Goal: Information Seeking & Learning: Learn about a topic

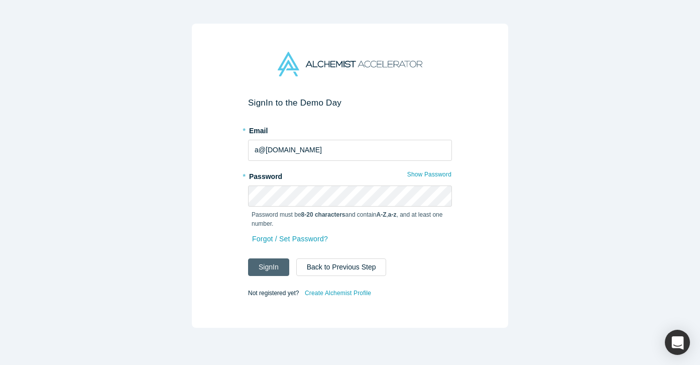
click at [279, 264] on button "Sign In" at bounding box center [268, 267] width 41 height 18
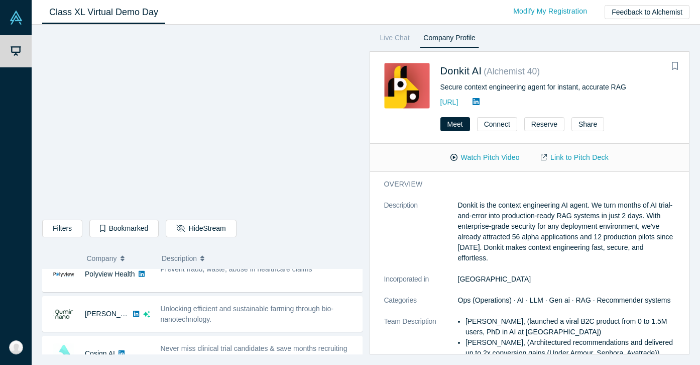
scroll to position [203, 0]
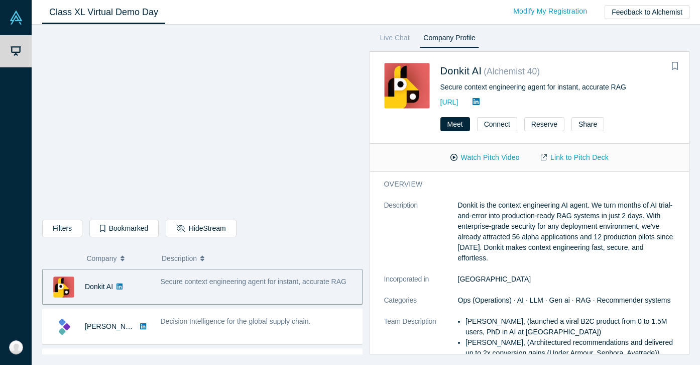
click at [599, 40] on div "Live Chat Company Profile Donkit AI ( Alchemist 40 ) Secure context engineering…" at bounding box center [527, 193] width 328 height 323
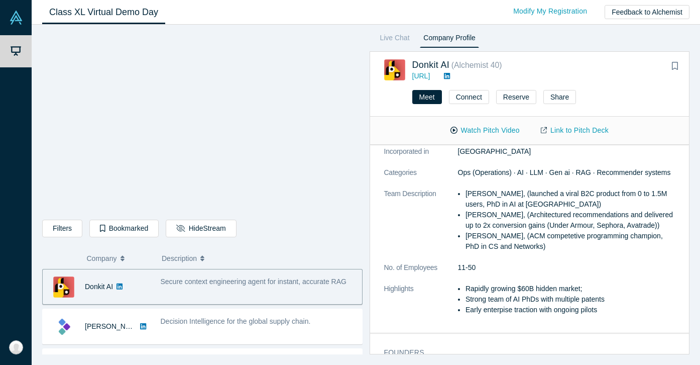
scroll to position [172, 0]
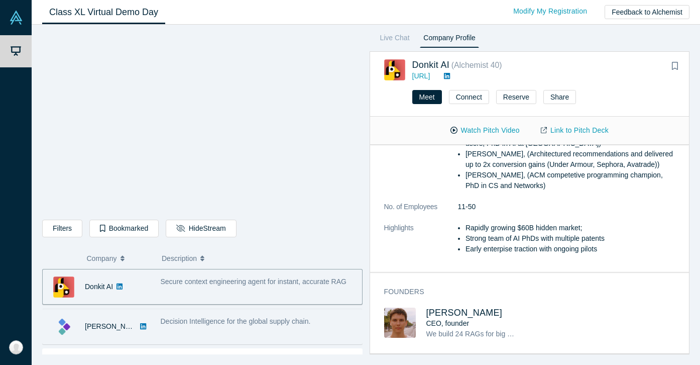
click at [242, 313] on div "Decision Intelligence for the global supply chain." at bounding box center [258, 326] width 207 height 32
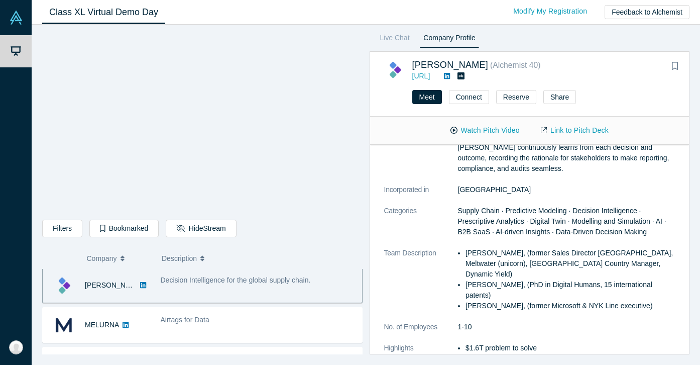
scroll to position [42, 0]
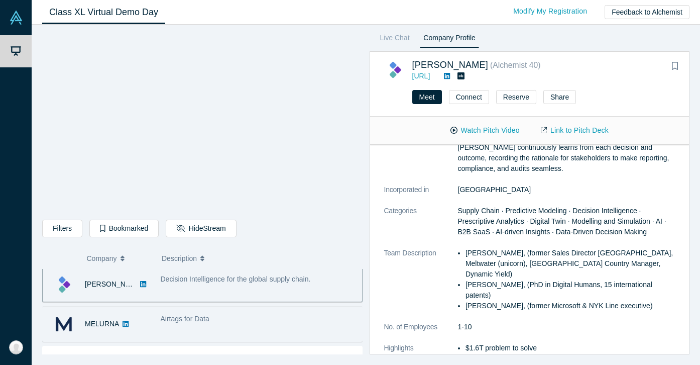
click at [276, 316] on div "Airtags for Data" at bounding box center [259, 318] width 196 height 11
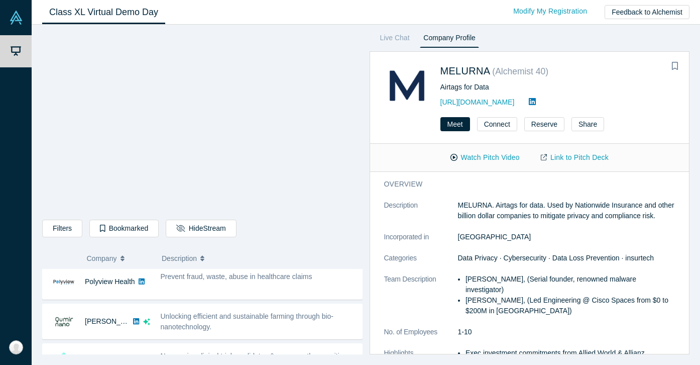
scroll to position [122, 0]
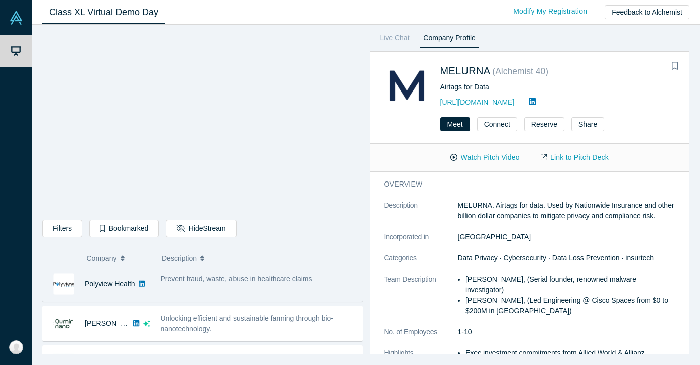
click at [311, 281] on span "Prevent fraud, waste, abuse in healthcare claims" at bounding box center [237, 278] width 152 height 8
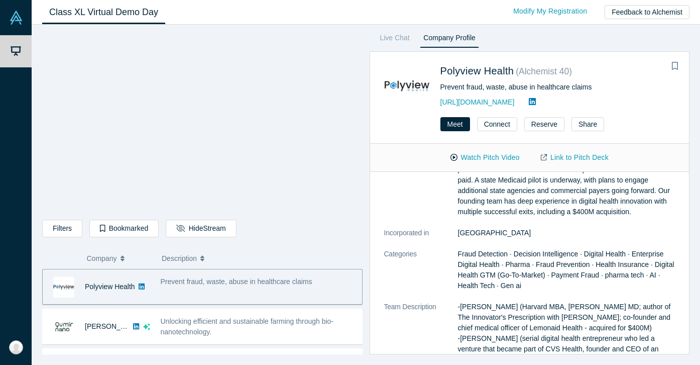
scroll to position [0, 0]
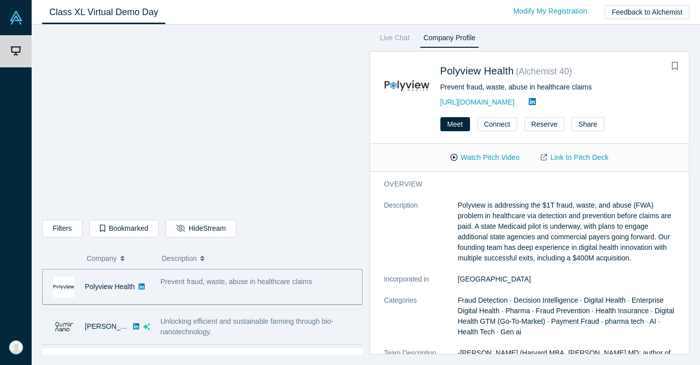
click at [266, 328] on div "Unlocking efficient and sustainable farming through bio-nanotechnology." at bounding box center [259, 326] width 196 height 21
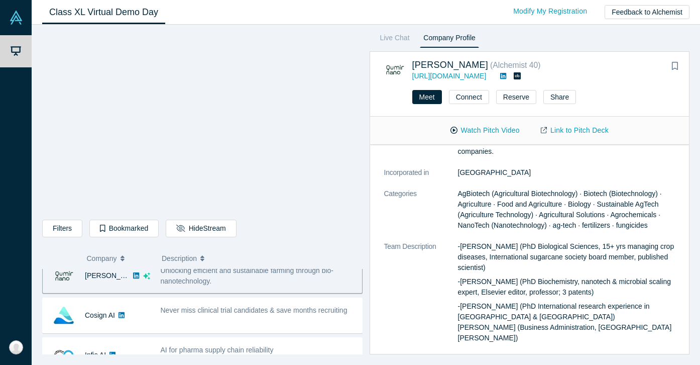
scroll to position [178, 0]
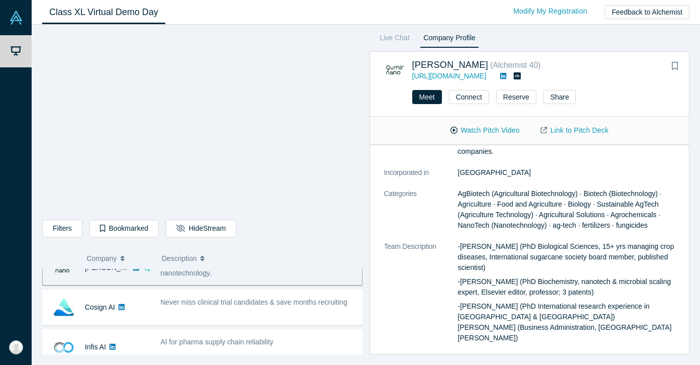
click at [242, 304] on span "Never miss clinical trial candidates & save months recruiting" at bounding box center [254, 302] width 187 height 8
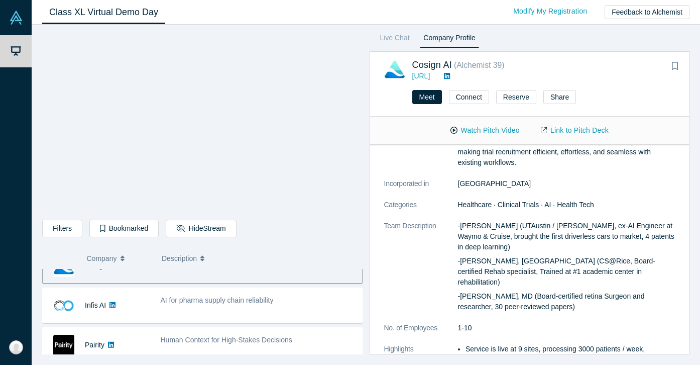
scroll to position [221, 0]
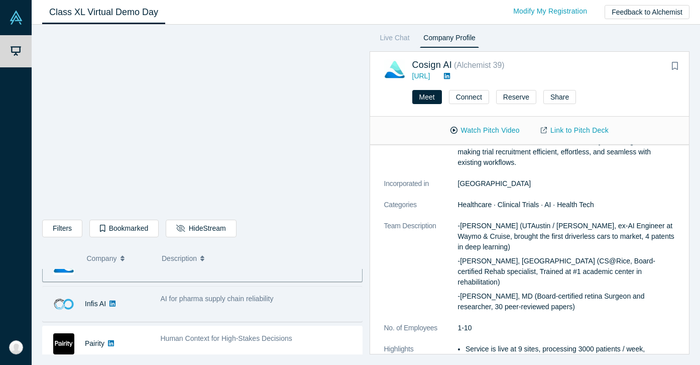
click at [282, 306] on div "AI for pharma supply chain reliability" at bounding box center [258, 304] width 207 height 32
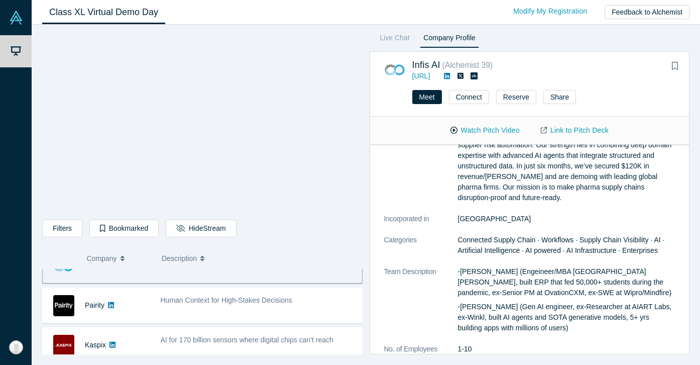
scroll to position [275, 0]
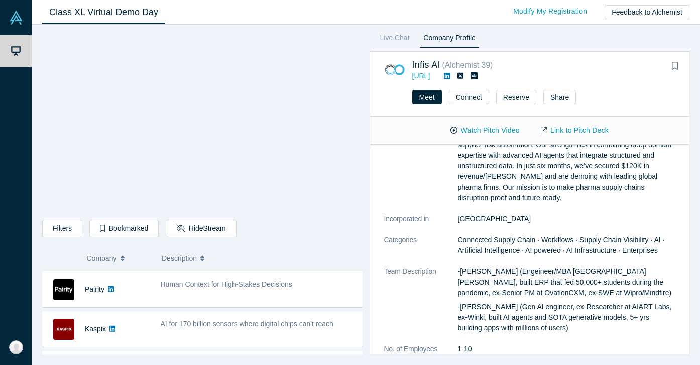
click at [310, 296] on div "Human Context for High-Stakes Decisions" at bounding box center [258, 289] width 207 height 32
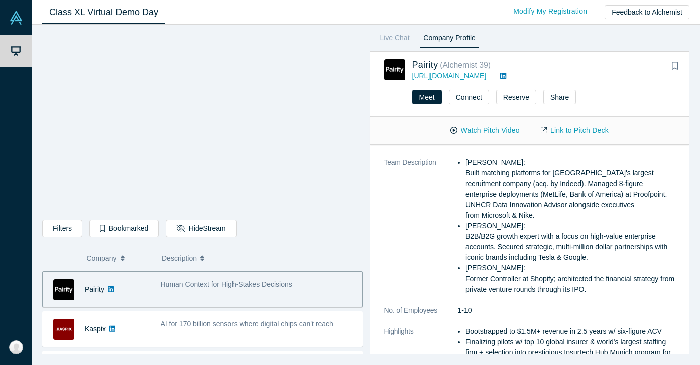
scroll to position [237, 0]
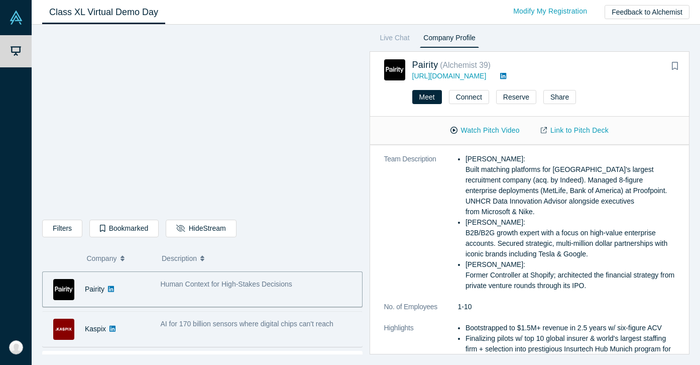
click at [320, 328] on span "AI for 170 billion sensors where digital chips can't reach" at bounding box center [247, 323] width 173 height 8
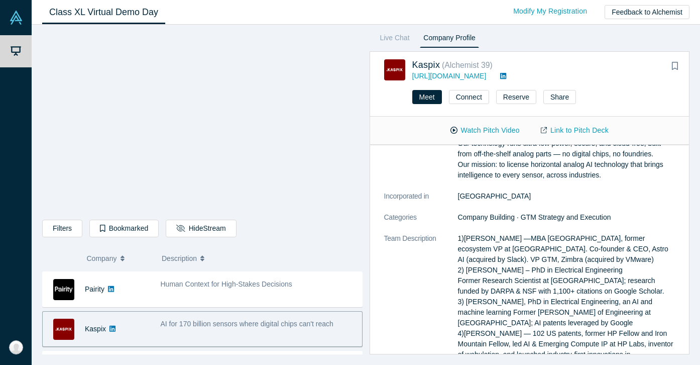
scroll to position [77, 0]
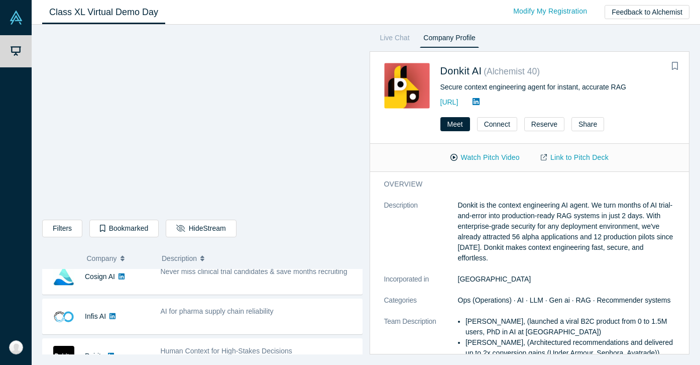
scroll to position [221, 0]
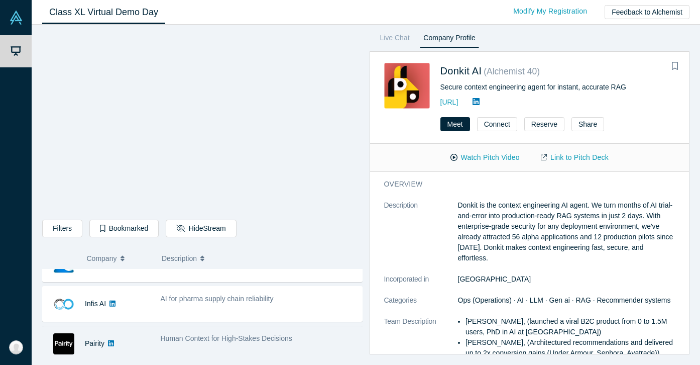
click at [213, 340] on span "Human Context for High-Stakes Decisions" at bounding box center [227, 338] width 132 height 8
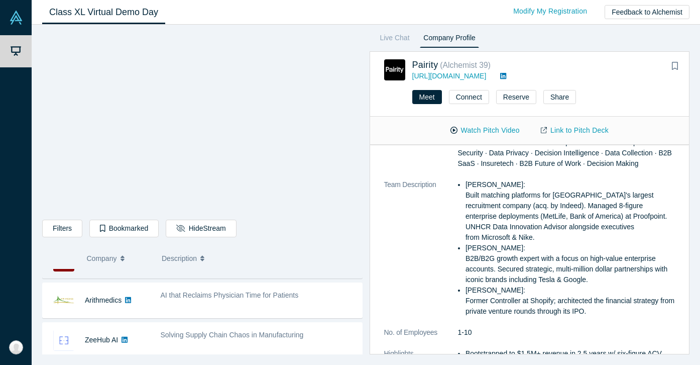
scroll to position [344, 0]
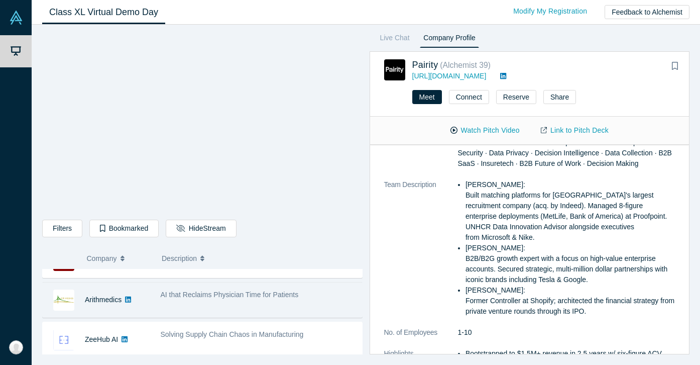
click at [296, 295] on span "AI that Reclaims Physician Time for Patients" at bounding box center [230, 294] width 138 height 8
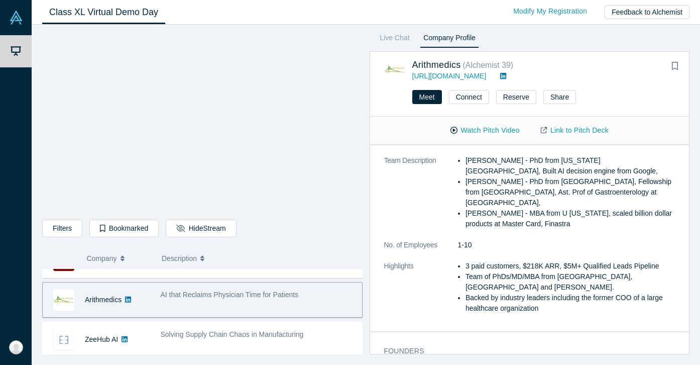
scroll to position [172, 0]
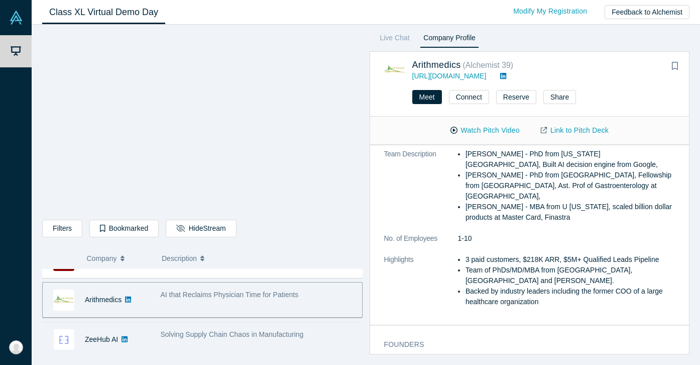
click at [338, 330] on div "Solving Supply Chain Chaos in Manufacturing" at bounding box center [259, 334] width 196 height 11
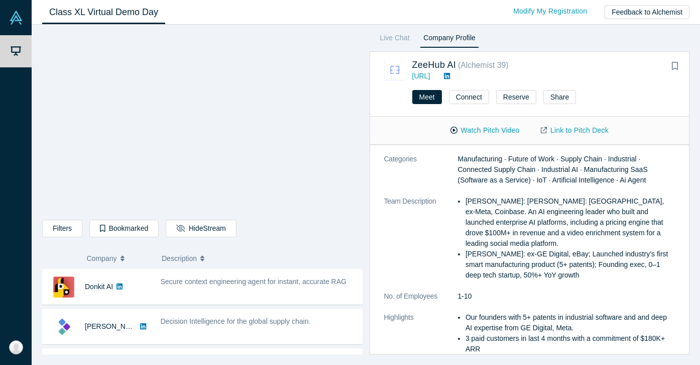
scroll to position [867, 0]
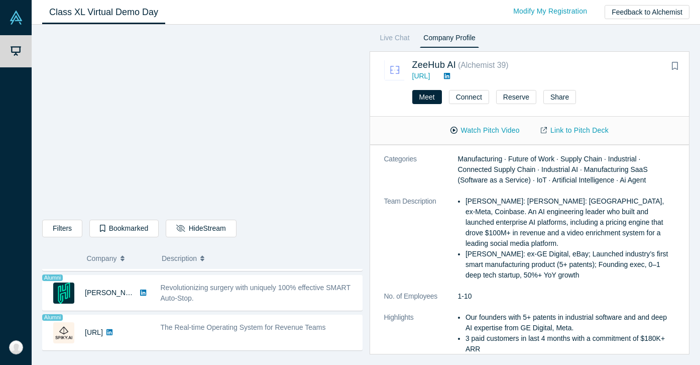
click at [288, 8] on div "Class XL Virtual Demo Day Livestream starts in 0-1 days 0-1 hr 0-16 min Modify …" at bounding box center [366, 12] width 669 height 25
click at [314, 230] on div "Filters AI Artificial Intelligence AI (Artificial Intelligence) B2B SaaS Data A…" at bounding box center [202, 230] width 320 height 21
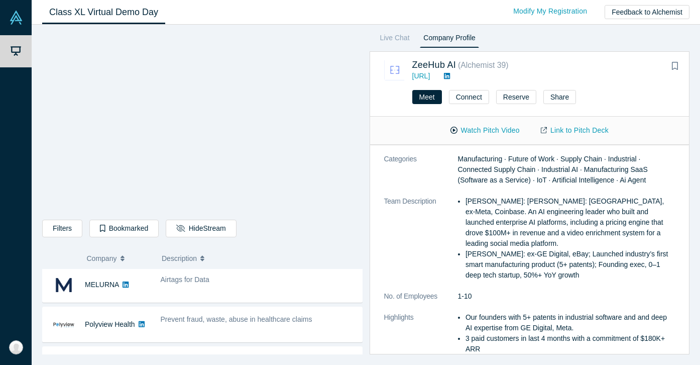
scroll to position [82, 0]
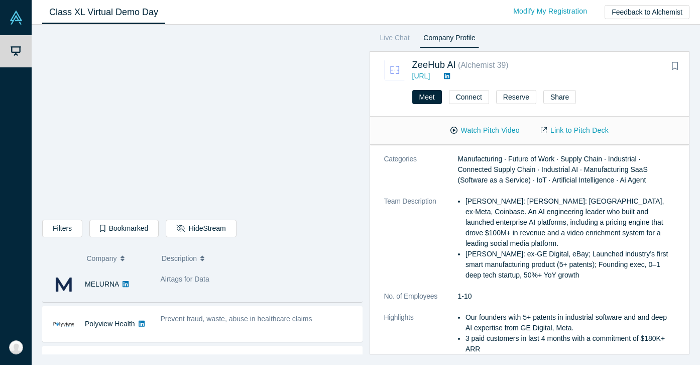
click at [277, 287] on div "Airtags for Data" at bounding box center [258, 284] width 207 height 32
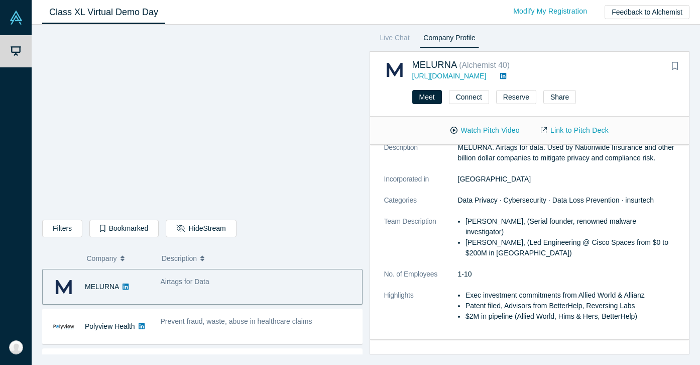
scroll to position [38, 0]
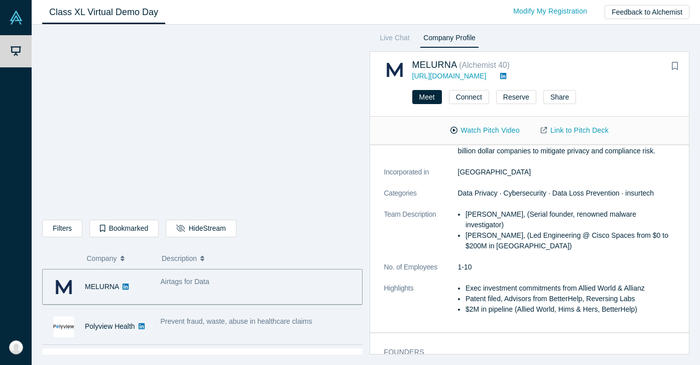
click at [234, 333] on div "Prevent fraud, waste, abuse in healthcare claims" at bounding box center [258, 326] width 207 height 32
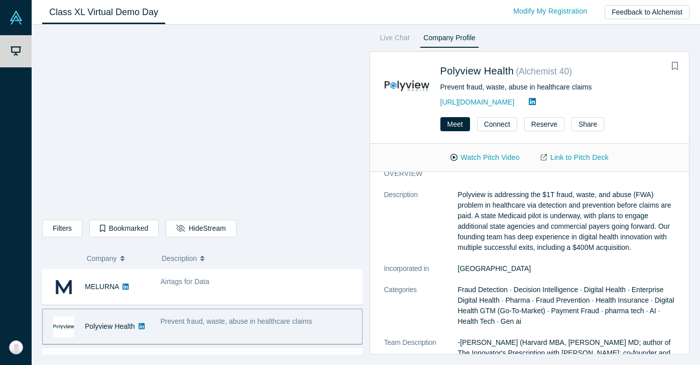
scroll to position [0, 0]
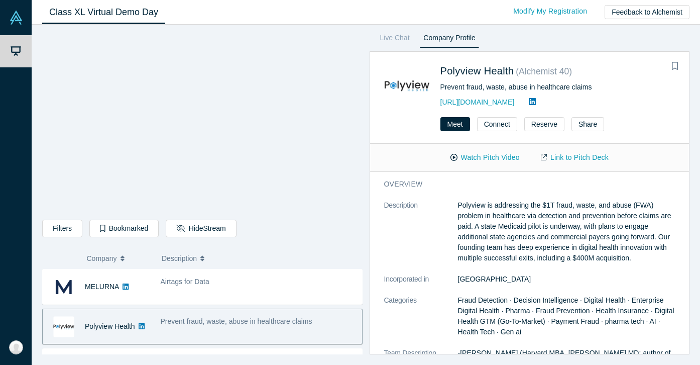
click at [268, 324] on span "Prevent fraud, waste, abuse in healthcare claims" at bounding box center [237, 321] width 152 height 8
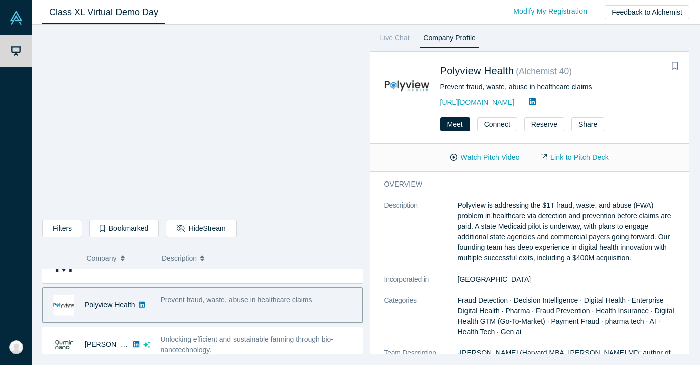
scroll to position [102, 0]
click at [379, 167] on div "Watch Pitch Video Link to Pitch Deck" at bounding box center [529, 158] width 319 height 28
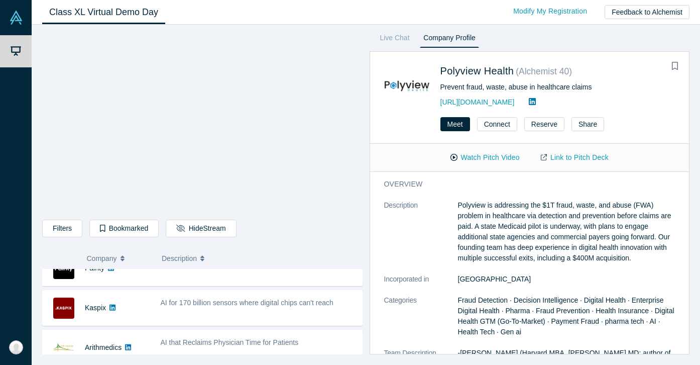
scroll to position [296, 0]
click at [247, 310] on div "AI for 170 billion sensors where digital chips can't reach" at bounding box center [258, 308] width 207 height 32
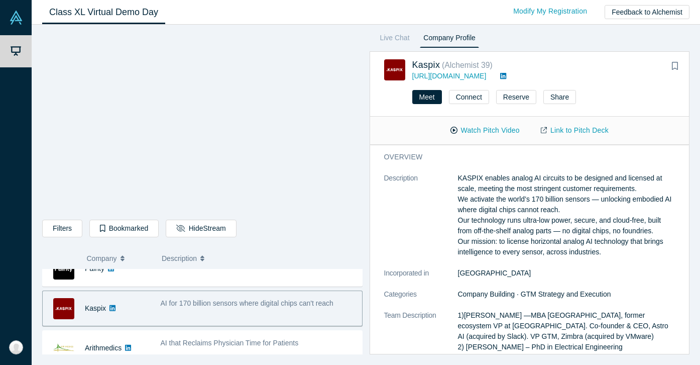
scroll to position [61, 0]
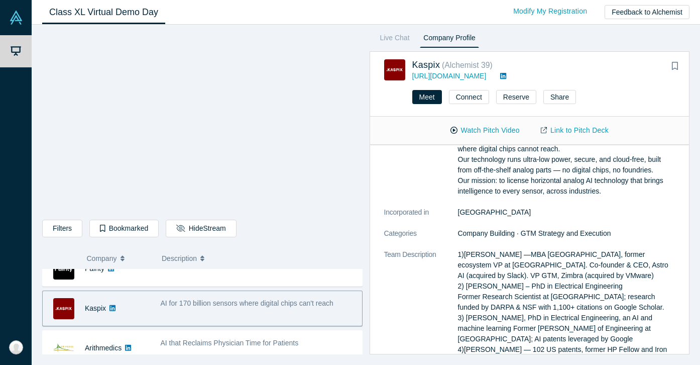
click at [500, 78] on icon at bounding box center [503, 75] width 6 height 7
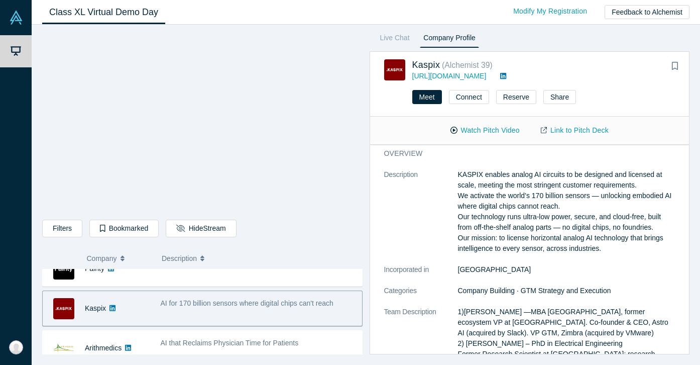
scroll to position [16, 0]
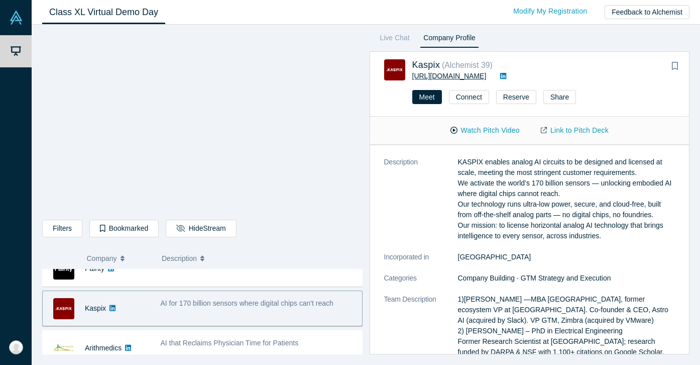
click at [447, 76] on link "[URL][DOMAIN_NAME]" at bounding box center [449, 76] width 74 height 8
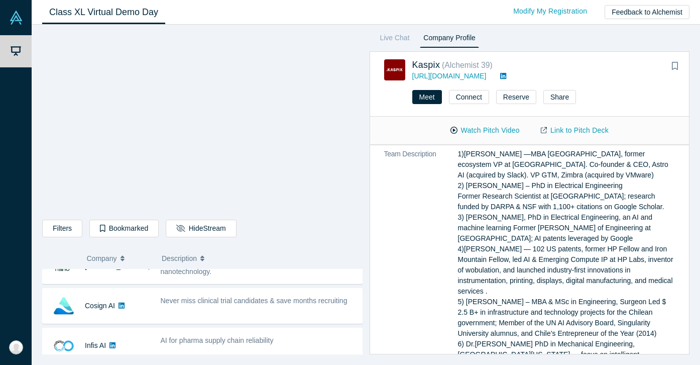
scroll to position [163, 0]
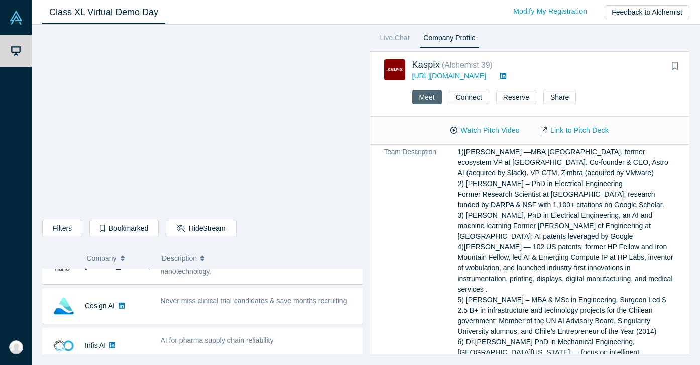
click at [430, 99] on button "Meet" at bounding box center [427, 97] width 30 height 14
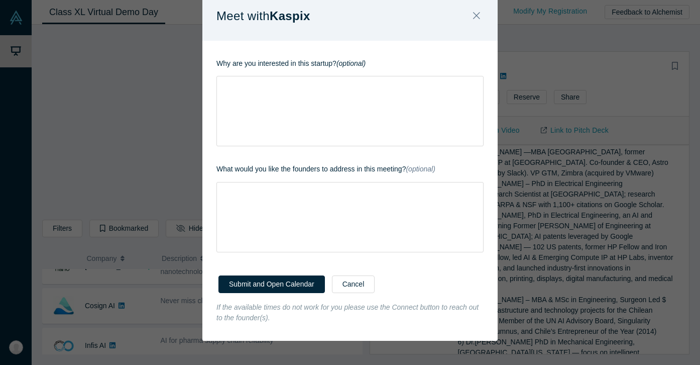
scroll to position [0, 0]
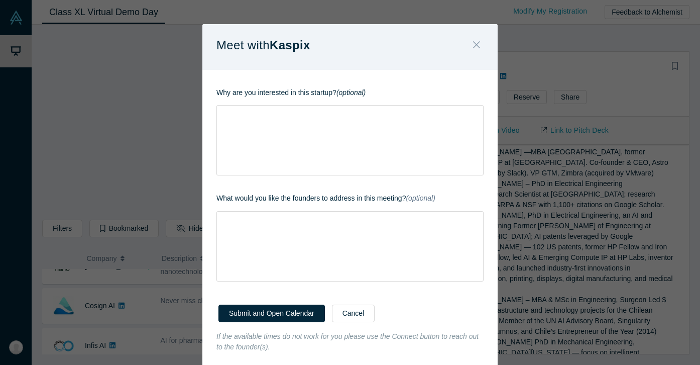
click at [476, 46] on icon "Close" at bounding box center [476, 44] width 7 height 11
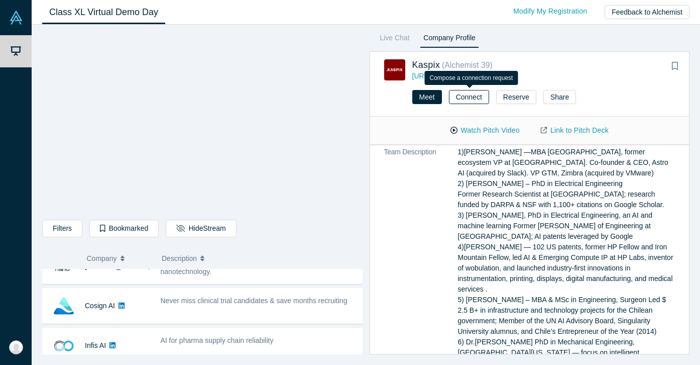
click at [463, 95] on button "Connect" at bounding box center [469, 97] width 40 height 14
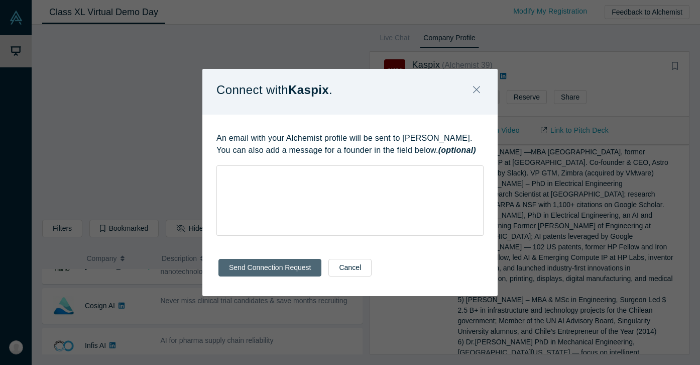
click at [293, 272] on button "Send Connection Request" at bounding box center [270, 268] width 103 height 18
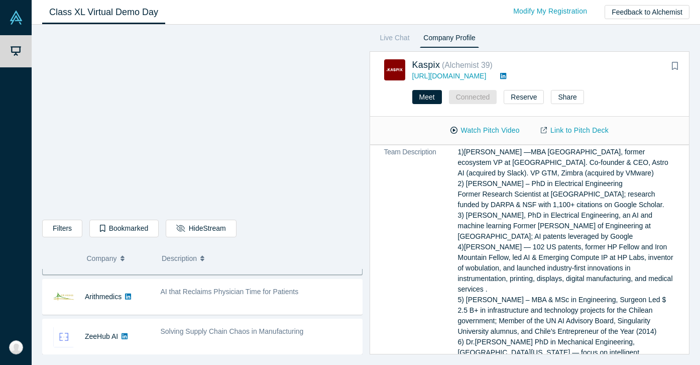
scroll to position [353, 0]
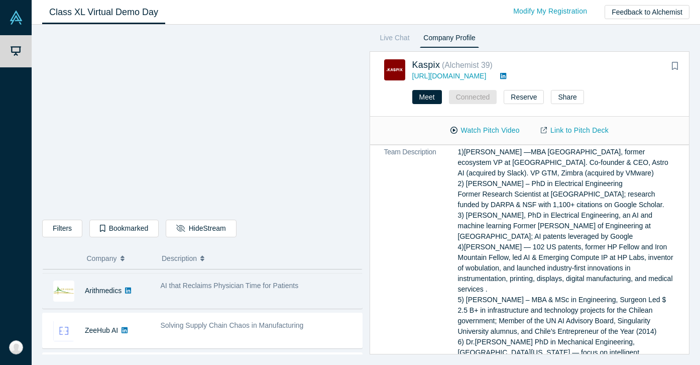
click at [213, 292] on div "AI that Reclaims Physician Time for Patients" at bounding box center [258, 291] width 207 height 32
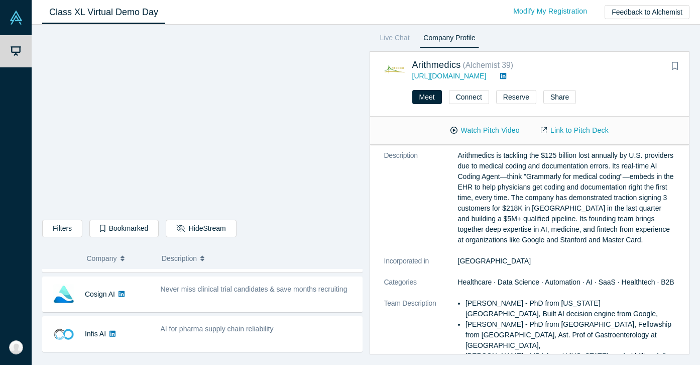
scroll to position [25, 0]
